Goal: Task Accomplishment & Management: Manage account settings

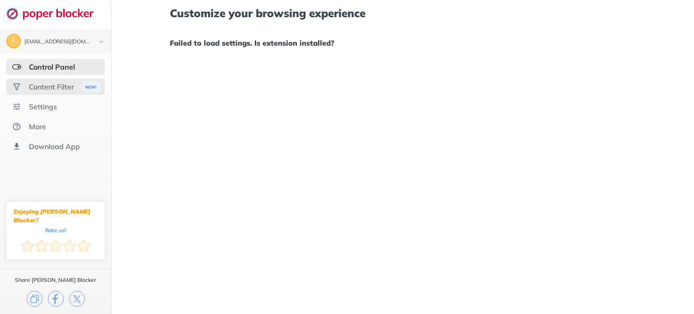
click at [33, 90] on div "Content Filter" at bounding box center [51, 86] width 45 height 9
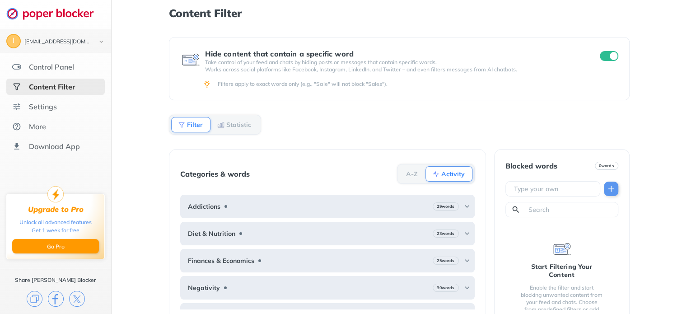
scroll to position [15, 0]
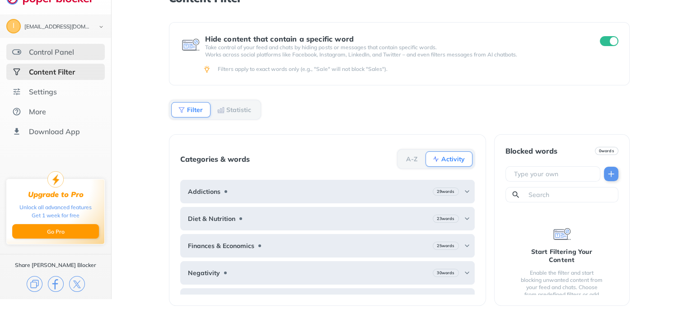
click at [58, 52] on div "Control Panel" at bounding box center [51, 51] width 45 height 9
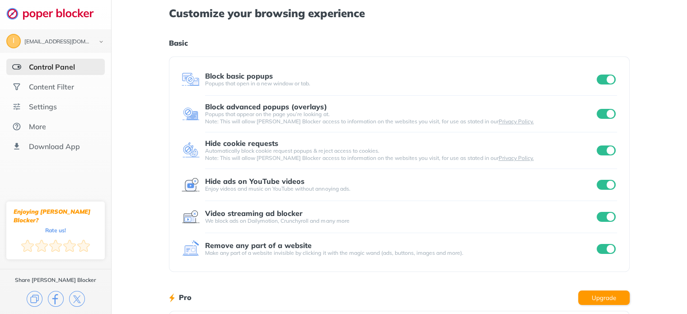
click at [472, 128] on div "Block advanced popups (overlays) Popups that appear on the page you’re looking …" at bounding box center [399, 114] width 435 height 37
click at [609, 75] on input "checkbox" at bounding box center [606, 80] width 19 height 10
